Goal: Task Accomplishment & Management: Complete application form

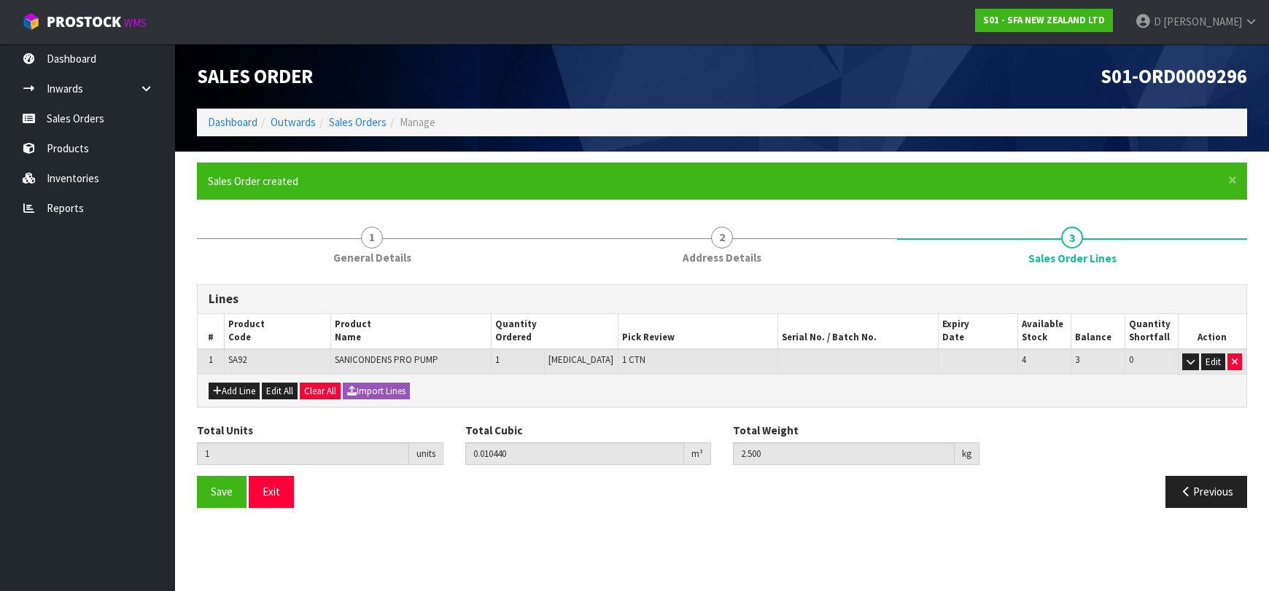
click at [105, 121] on link "Sales Orders" at bounding box center [87, 119] width 175 height 30
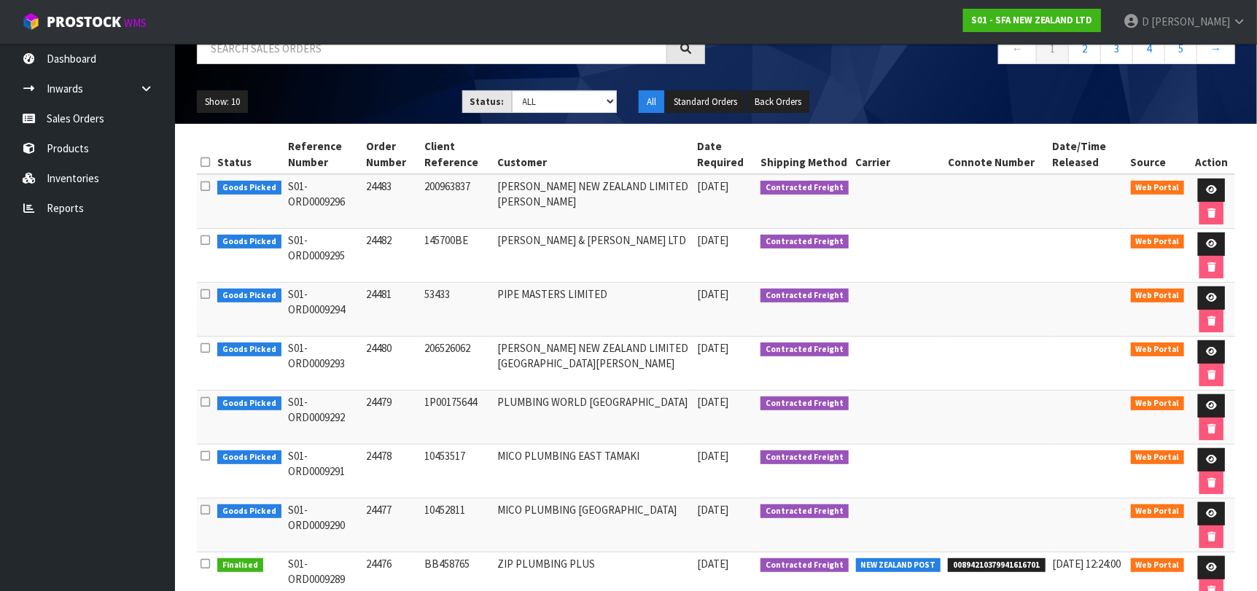
scroll to position [95, 0]
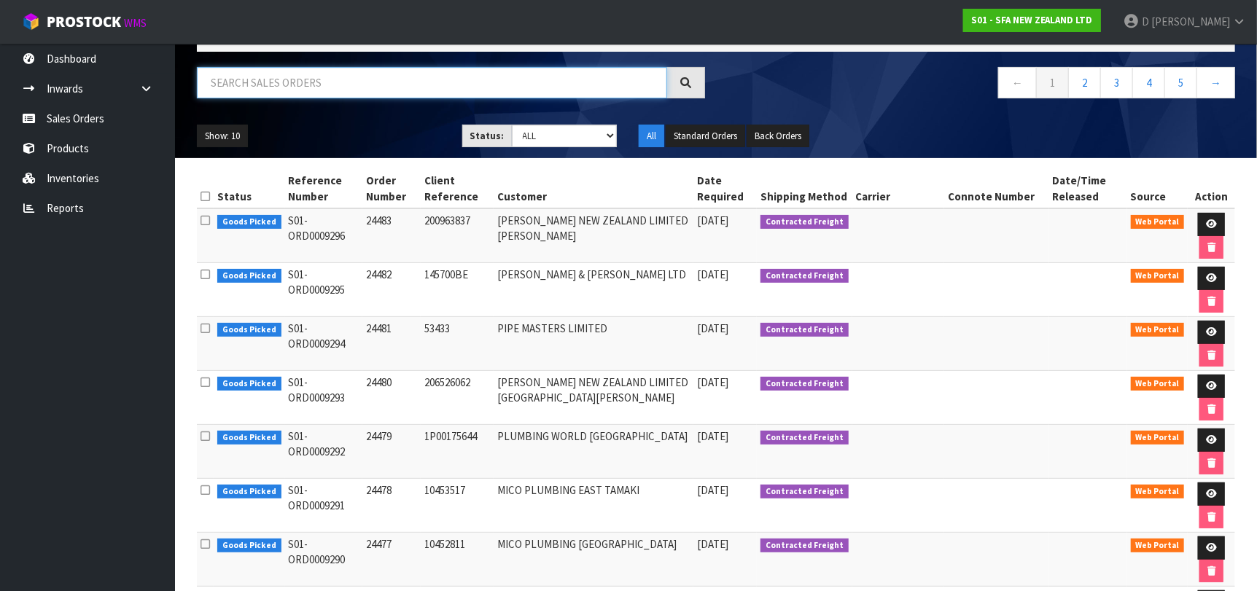
click at [345, 93] on input "text" at bounding box center [432, 82] width 470 height 31
type input "EAST TAMAKI"
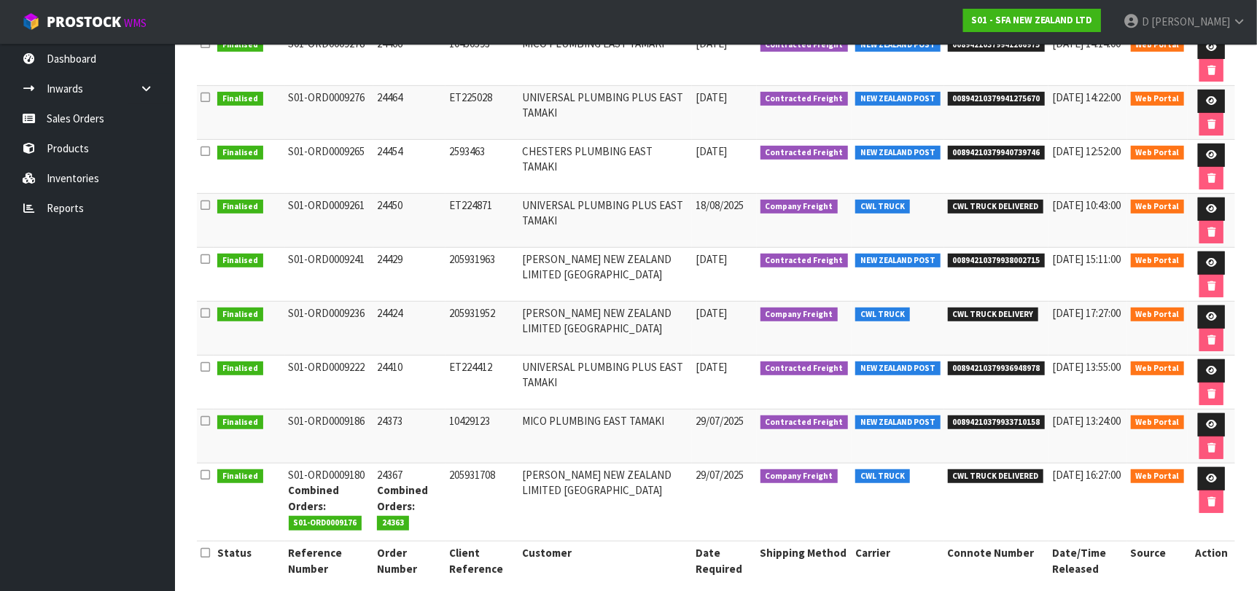
scroll to position [338, 0]
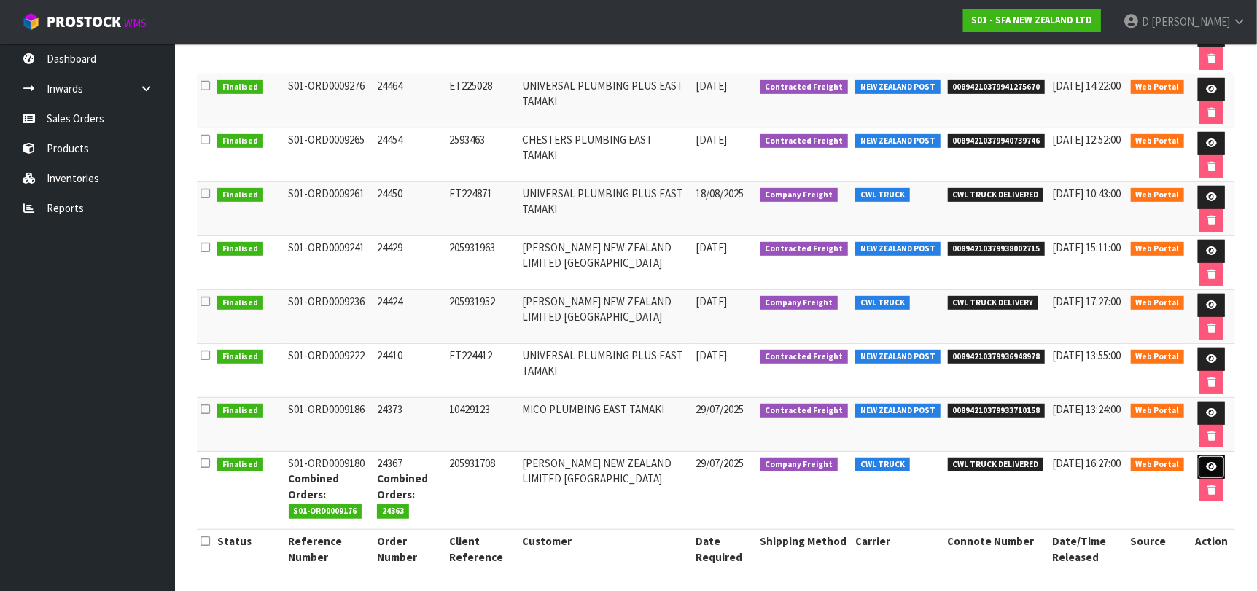
click at [1208, 462] on icon at bounding box center [1211, 466] width 11 height 9
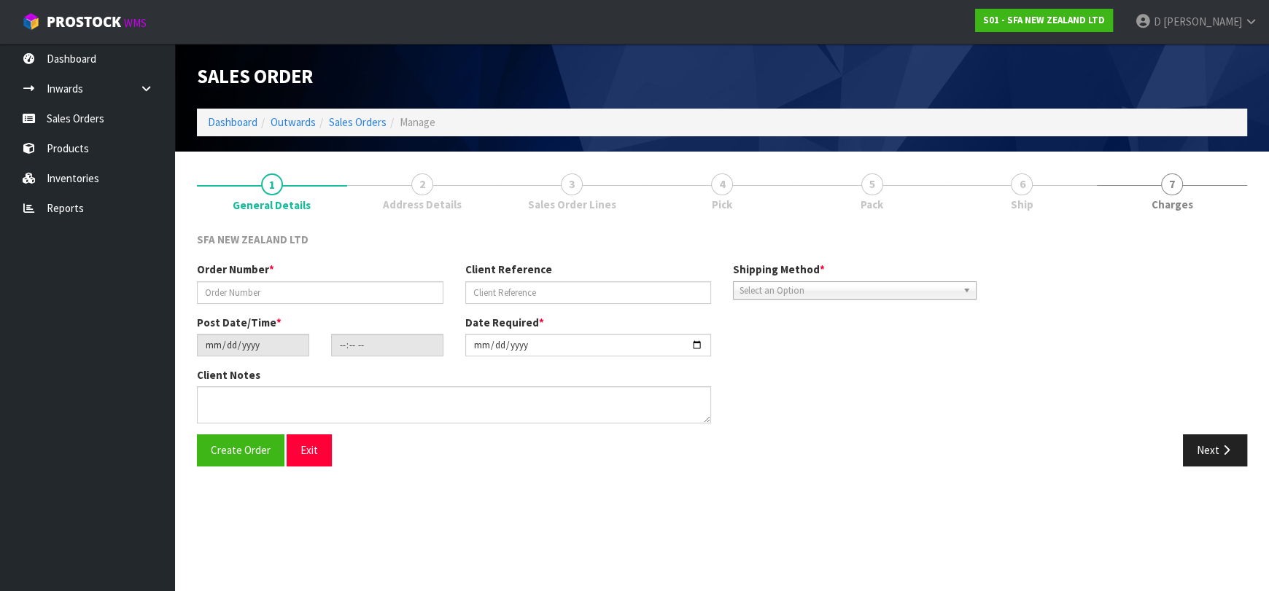
type input "24367"
type input "205931708"
type input "[DATE]"
type input "11:00:00.000"
type input "[DATE]"
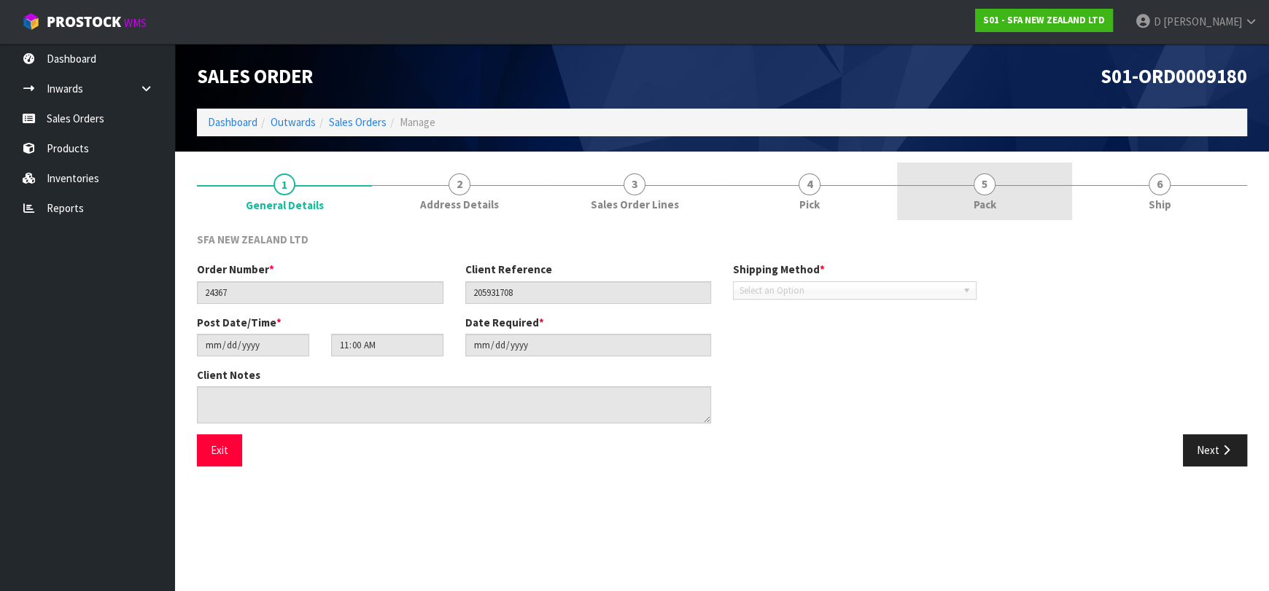
click at [971, 205] on link "5 Pack" at bounding box center [984, 192] width 175 height 58
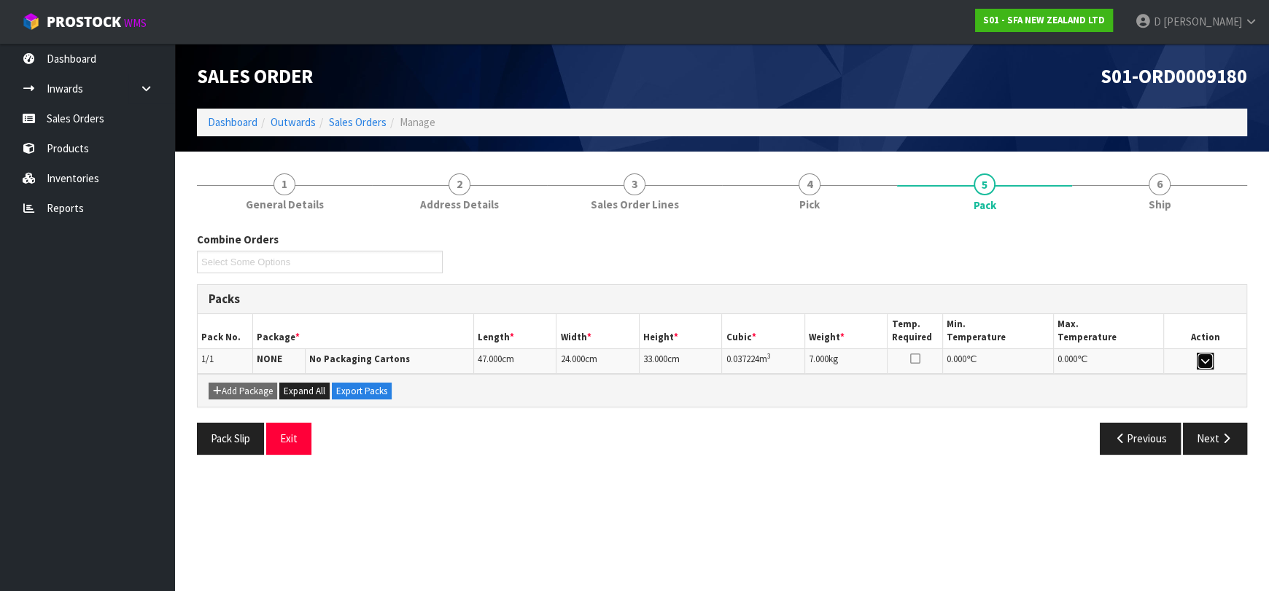
click at [1197, 364] on button "button" at bounding box center [1205, 362] width 17 height 18
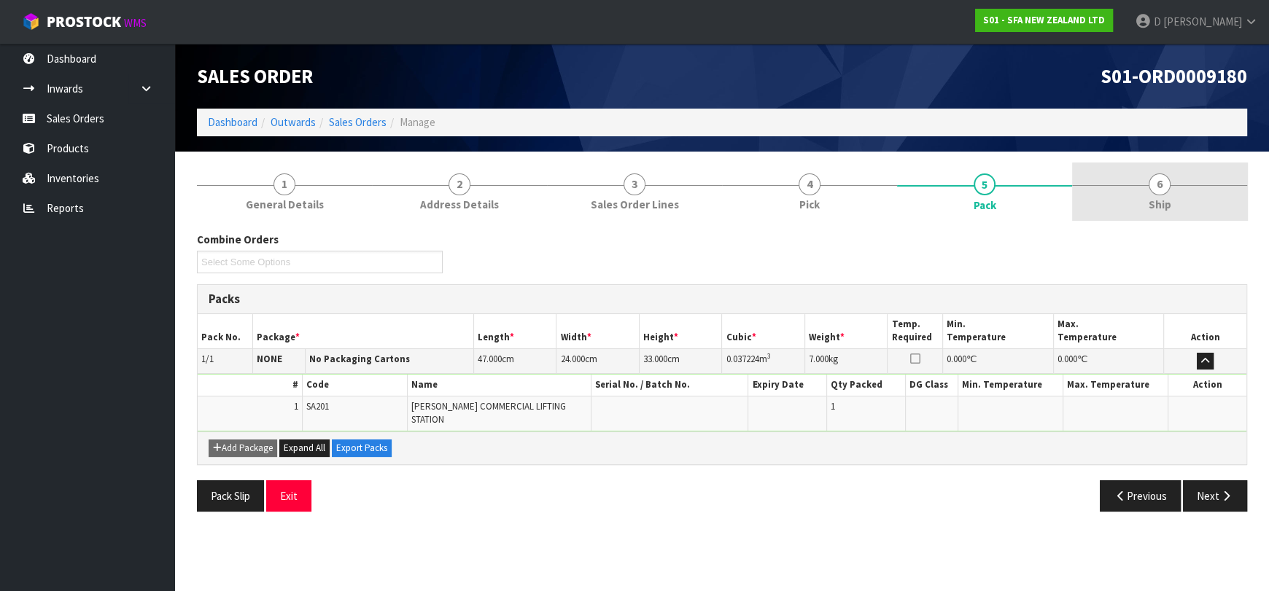
click at [1124, 190] on link "6 Ship" at bounding box center [1159, 192] width 175 height 58
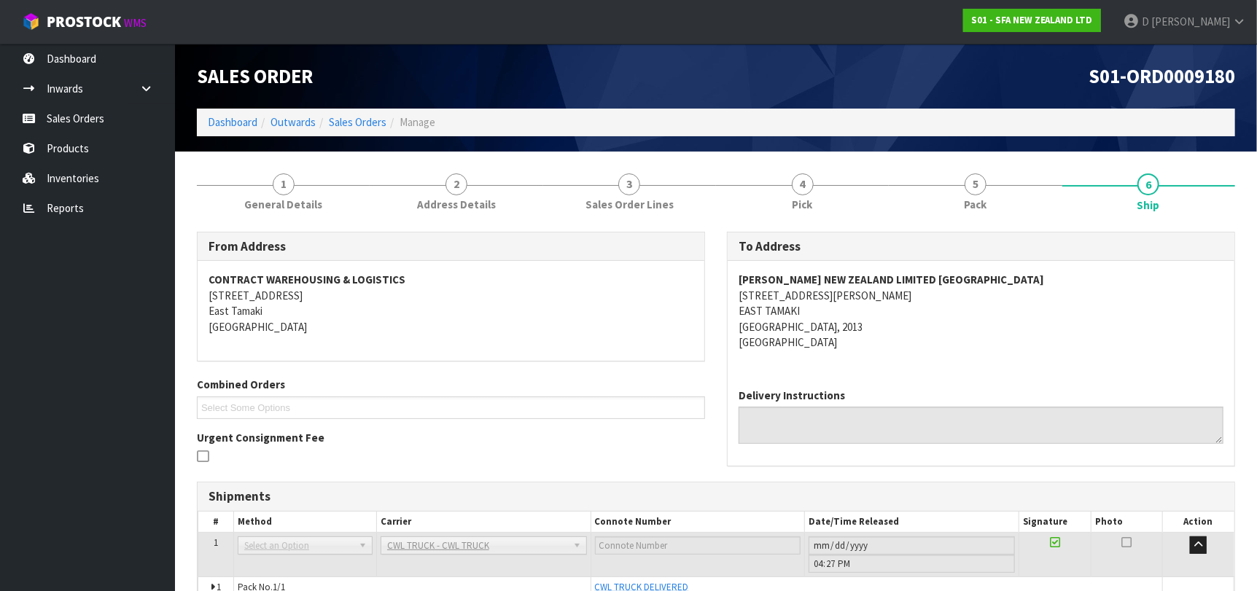
click at [368, 132] on ol "Dashboard Outwards Sales Orders Manage" at bounding box center [716, 122] width 1038 height 27
click at [364, 125] on link "Sales Orders" at bounding box center [358, 122] width 58 height 14
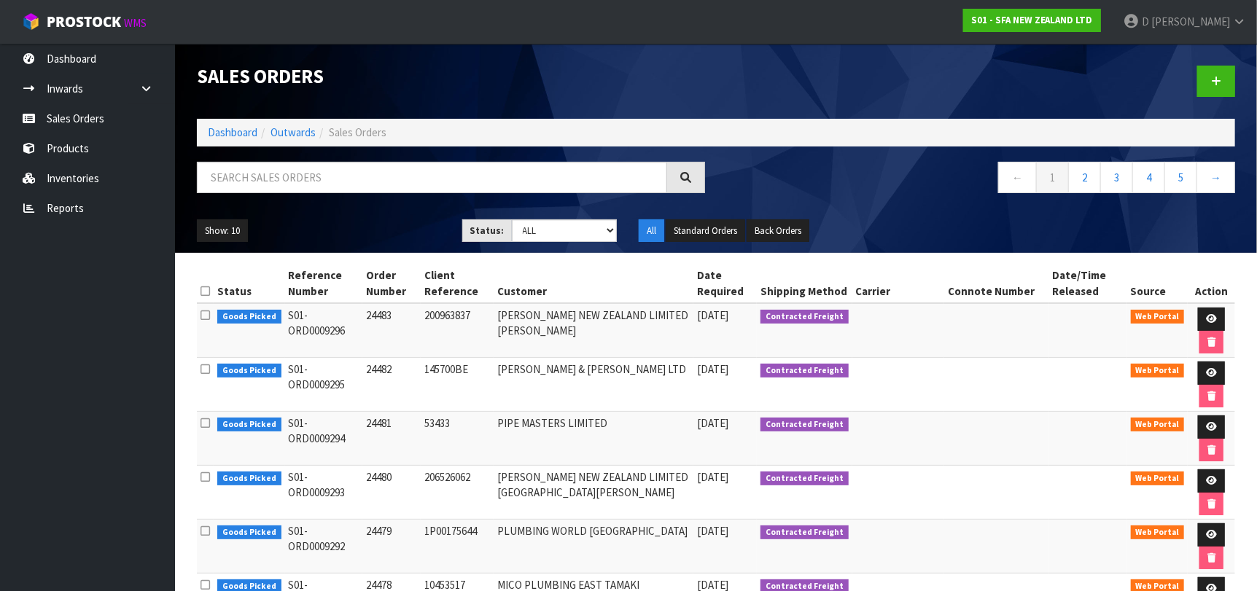
click at [465, 318] on td "200963837" at bounding box center [457, 330] width 73 height 55
